Goal: Information Seeking & Learning: Learn about a topic

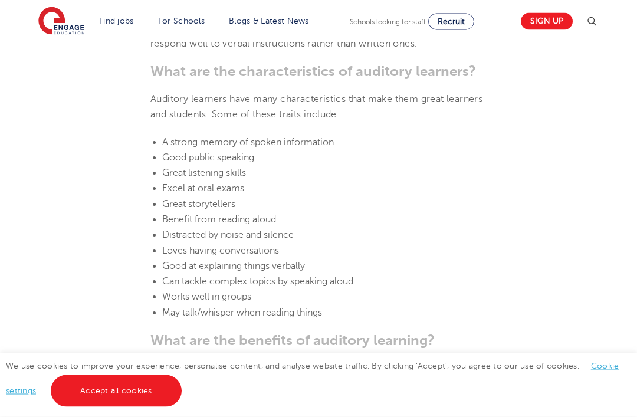
scroll to position [882, 0]
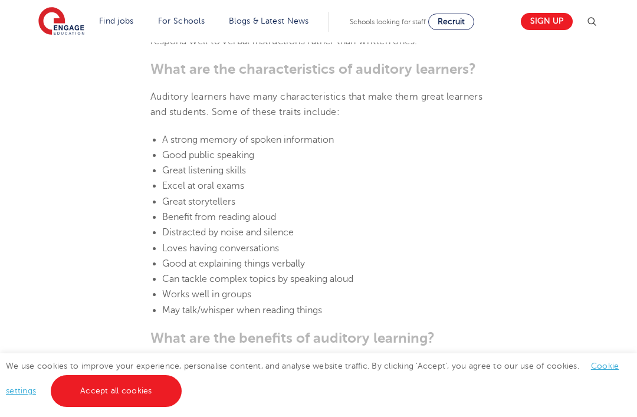
click at [67, 407] on link "Accept all cookies" at bounding box center [116, 391] width 131 height 32
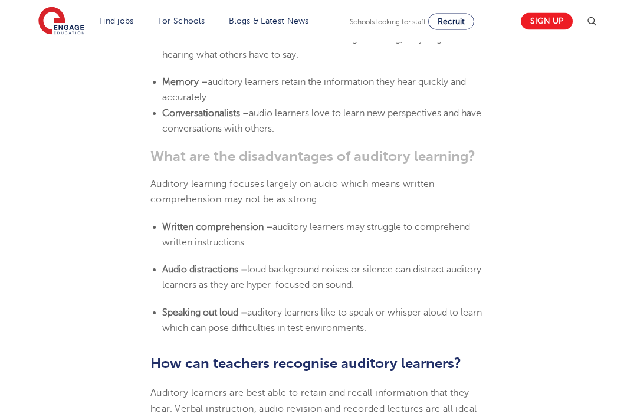
scroll to position [1323, 0]
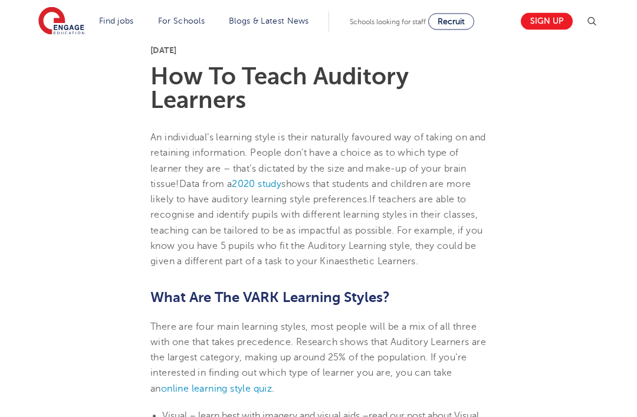
scroll to position [298, 0]
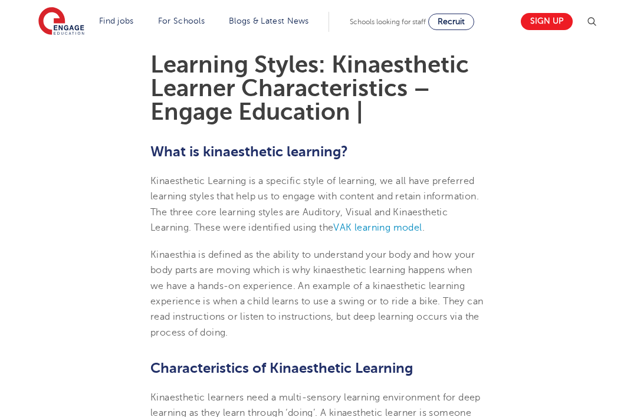
scroll to position [314, 0]
